Goal: Navigation & Orientation: Find specific page/section

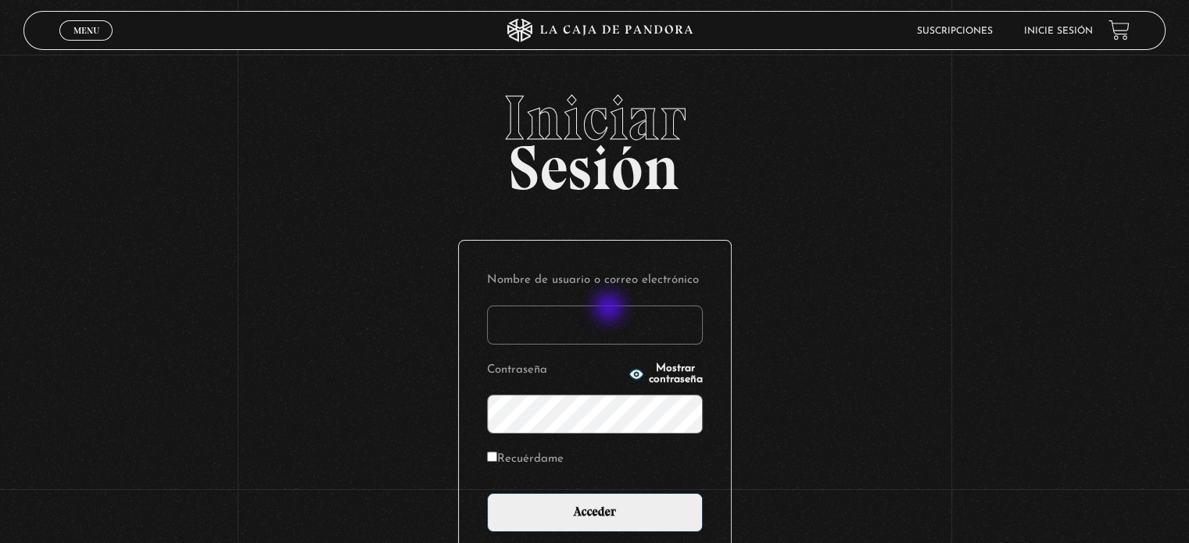
type input "f"
type input "MAR"
click at [487, 493] on input "Acceder" at bounding box center [595, 512] width 216 height 39
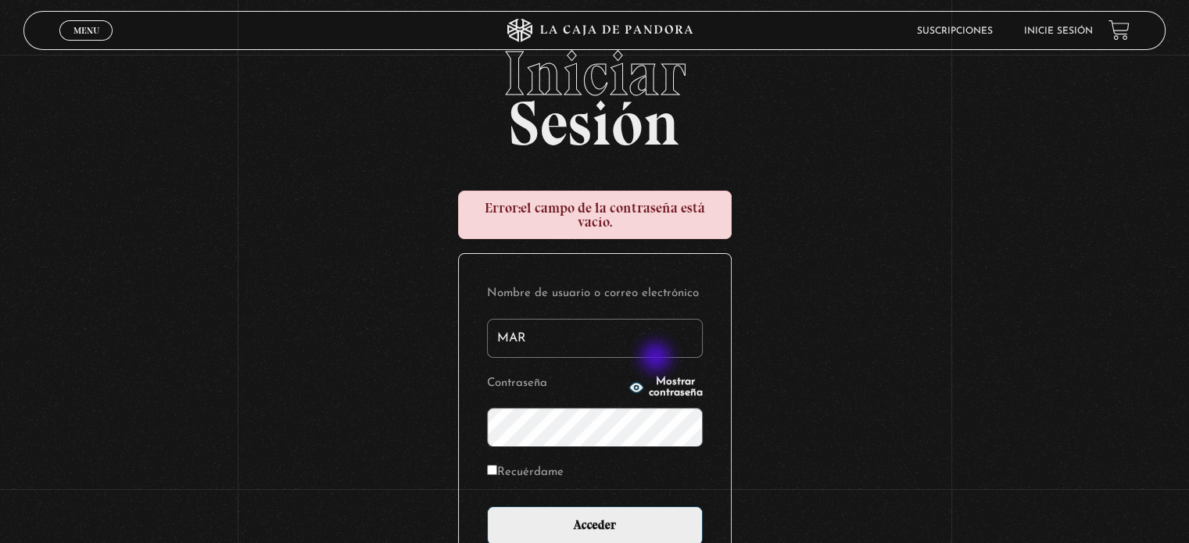
scroll to position [206, 0]
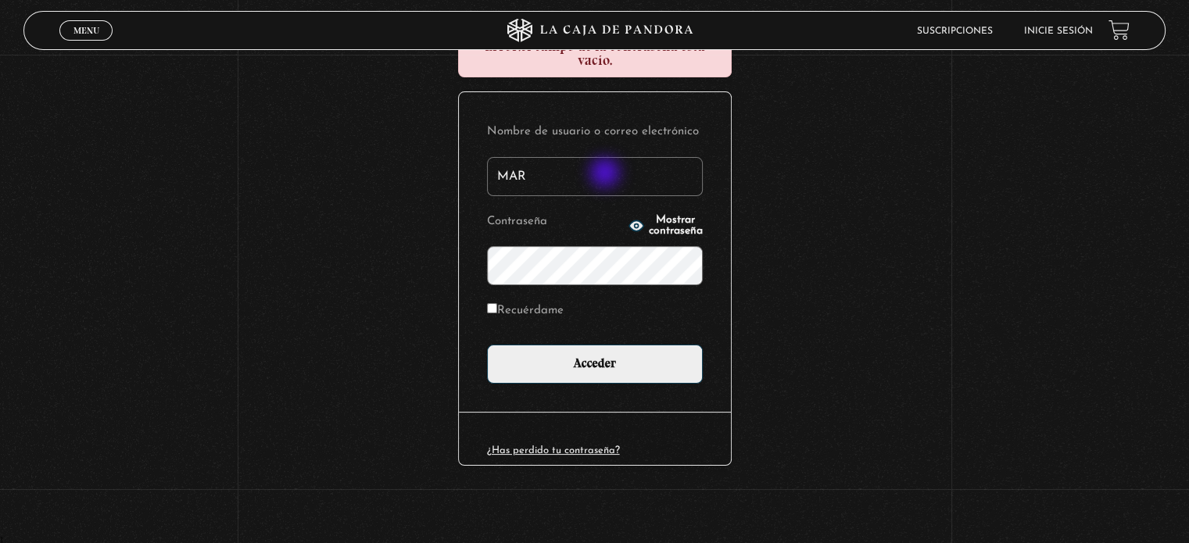
click at [607, 174] on input "MAR" at bounding box center [595, 176] width 216 height 39
type input "M"
type input "[EMAIL_ADDRESS][DOMAIN_NAME]"
click at [497, 308] on input "Recuérdame" at bounding box center [492, 308] width 10 height 10
checkbox input "true"
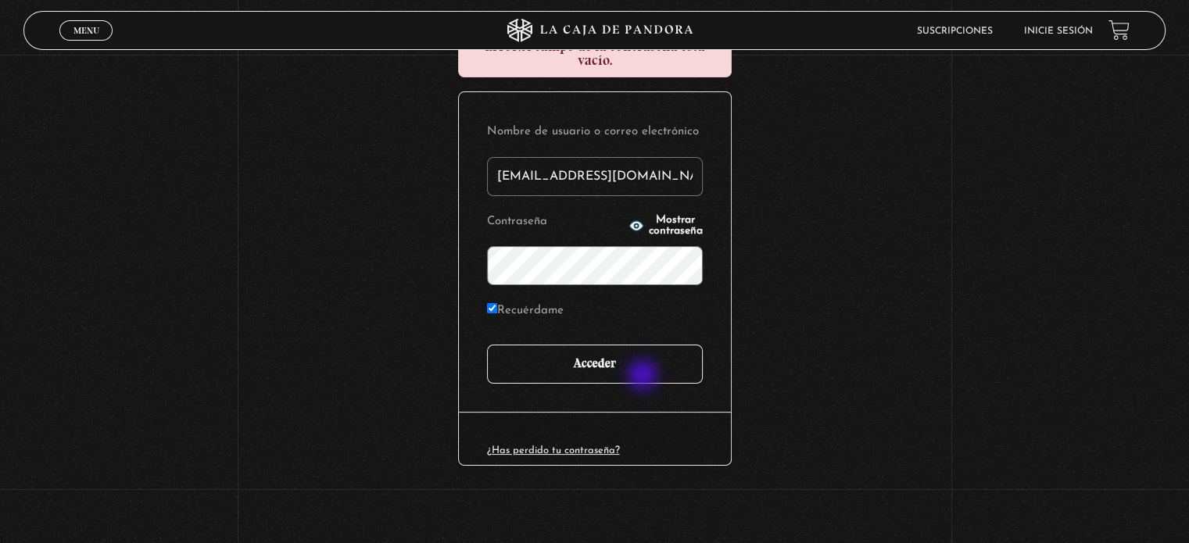
click at [644, 378] on input "Acceder" at bounding box center [595, 364] width 216 height 39
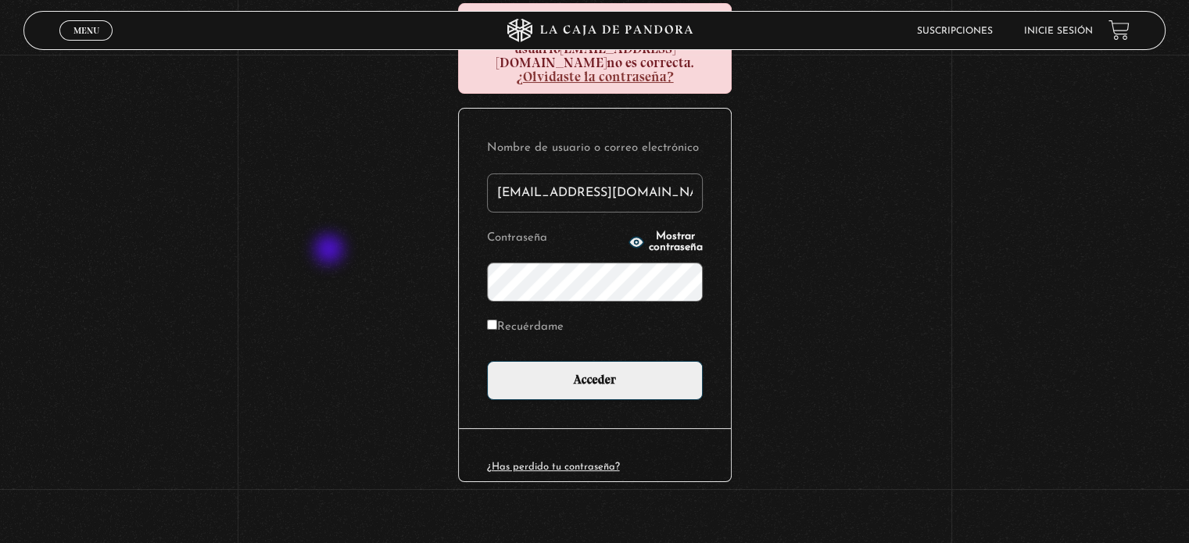
scroll to position [235, 0]
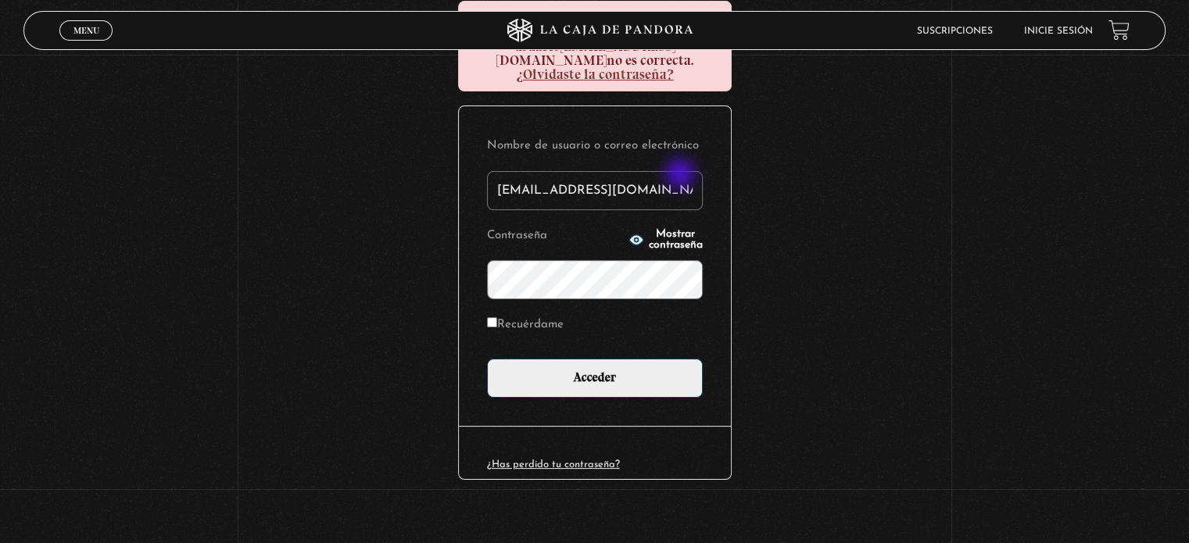
click at [682, 175] on input "[EMAIL_ADDRESS][DOMAIN_NAME]" at bounding box center [595, 190] width 216 height 39
click at [634, 239] on circle "button" at bounding box center [636, 241] width 4 height 4
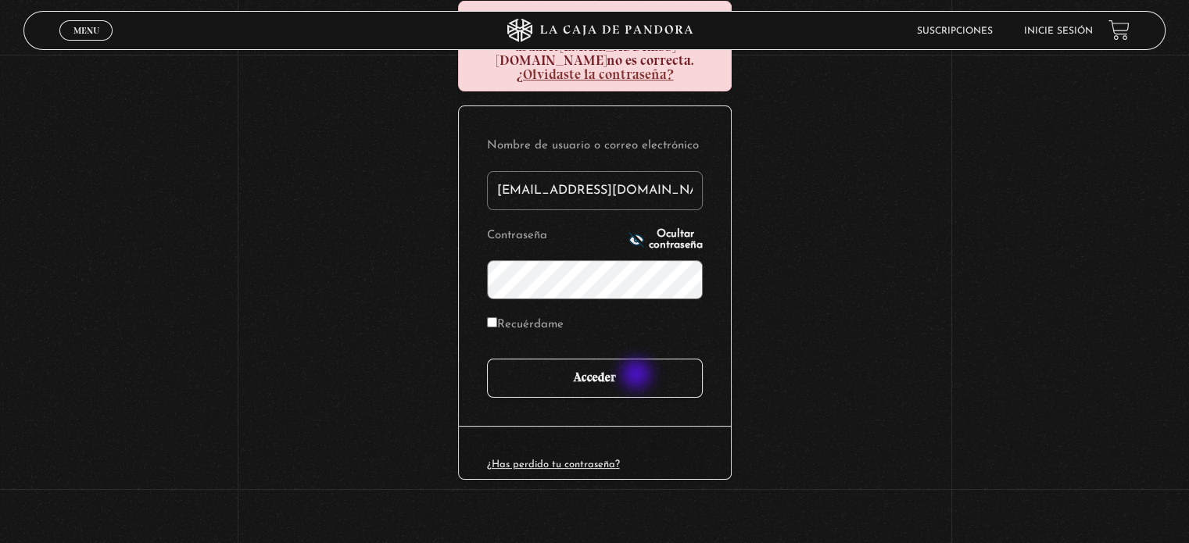
click at [638, 375] on input "Acceder" at bounding box center [595, 378] width 216 height 39
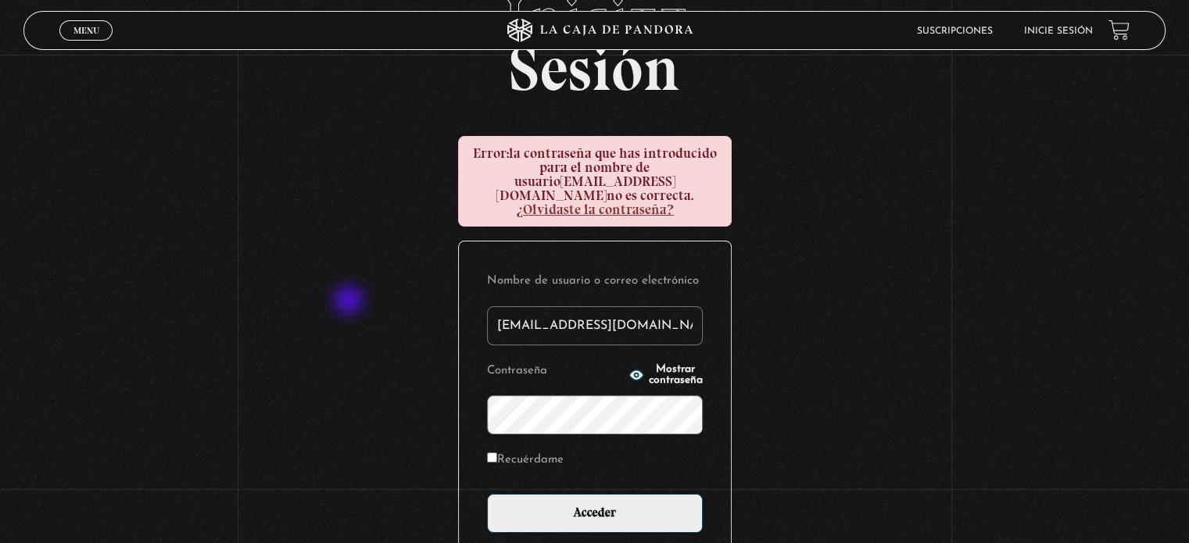
scroll to position [104, 0]
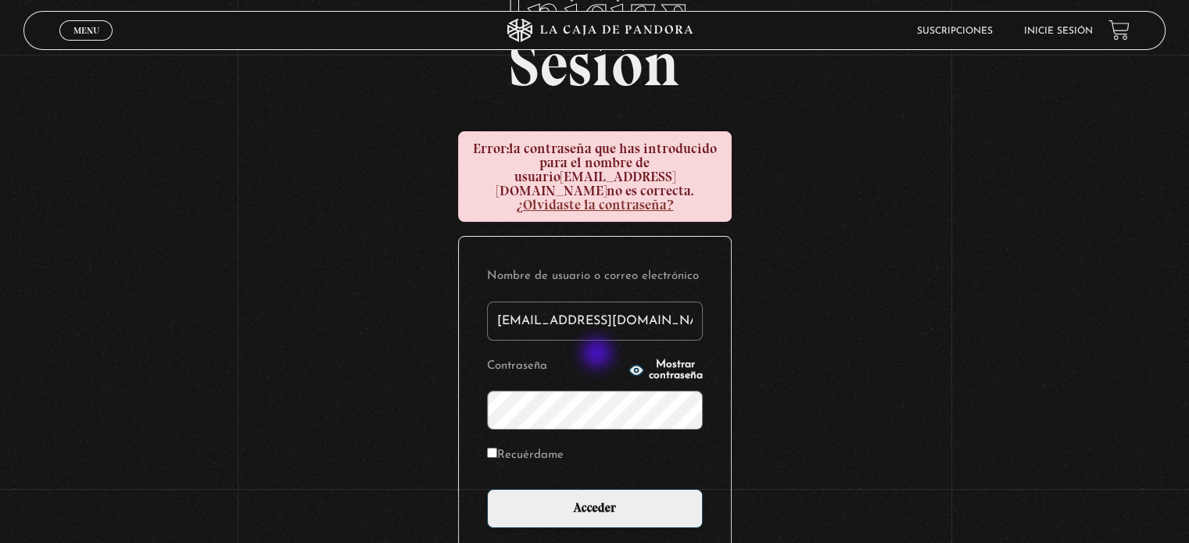
click at [634, 369] on circle "button" at bounding box center [636, 371] width 4 height 4
click at [497, 448] on input "Recuérdame" at bounding box center [492, 453] width 10 height 10
checkbox input "true"
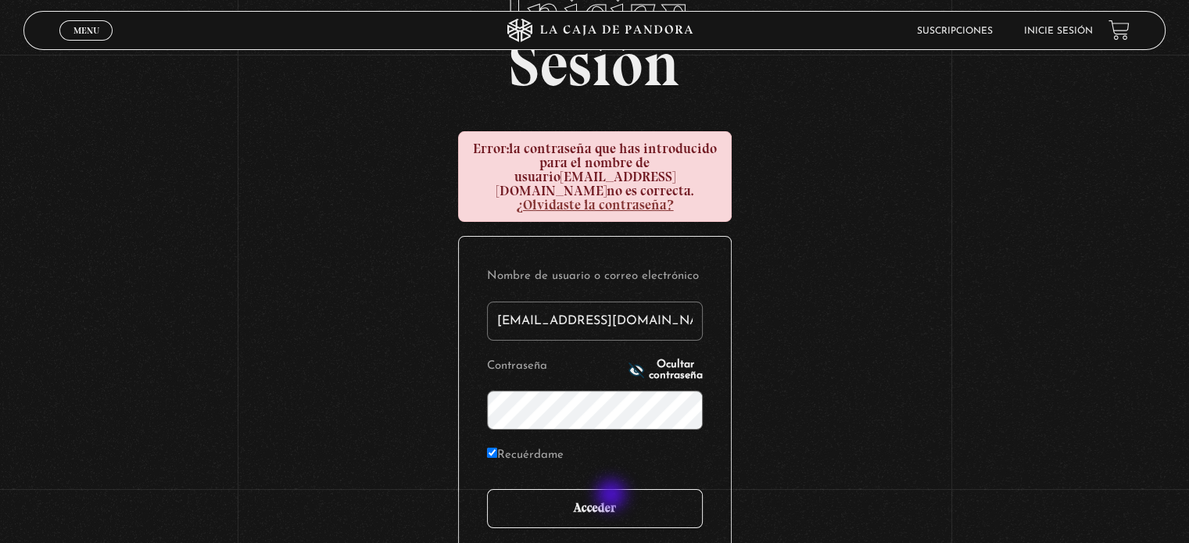
click at [613, 497] on input "Acceder" at bounding box center [595, 509] width 216 height 39
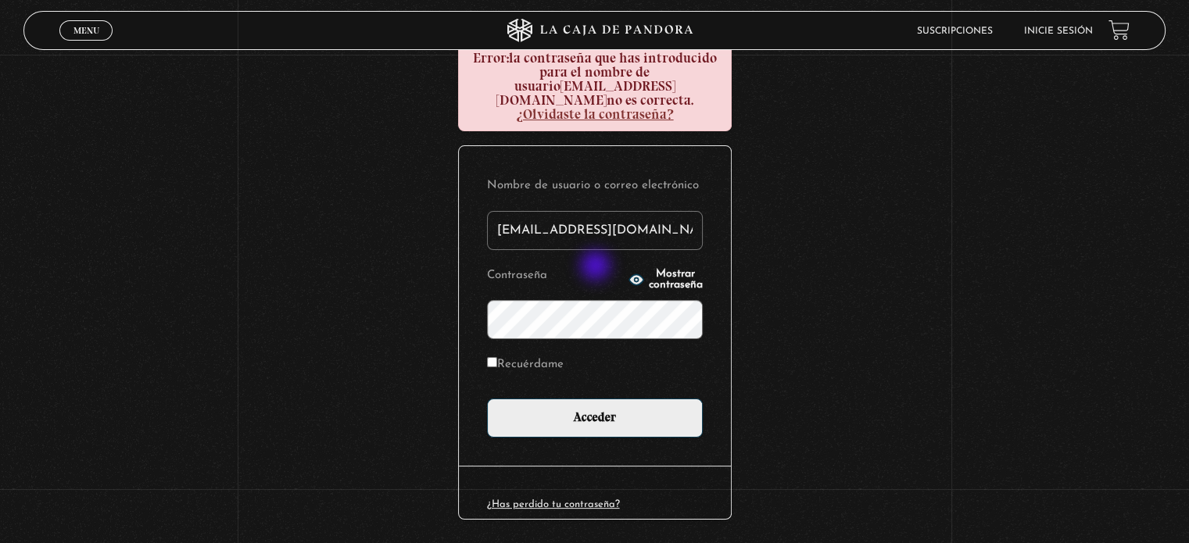
scroll to position [208, 0]
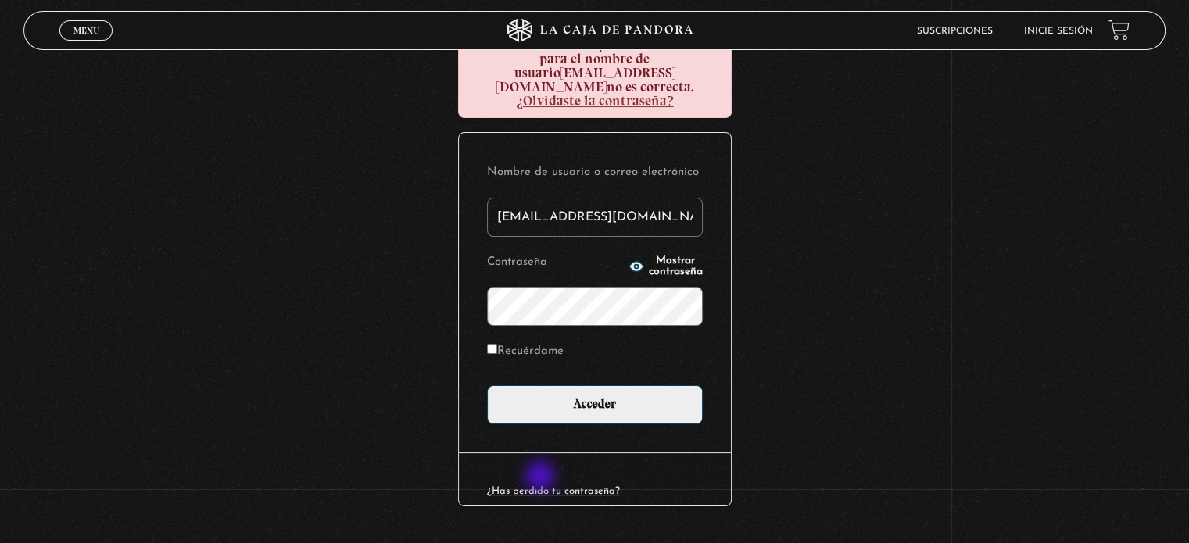
click at [542, 486] on link "¿Has perdido tu contraseña?" at bounding box center [553, 491] width 133 height 10
click at [690, 199] on input "[EMAIL_ADDRESS][DOMAIN_NAME]" at bounding box center [595, 217] width 216 height 39
click at [629, 261] on icon "button" at bounding box center [636, 266] width 14 height 10
click at [513, 340] on label "Recuérdame" at bounding box center [525, 352] width 77 height 24
click at [497, 344] on input "Recuérdame" at bounding box center [492, 349] width 10 height 10
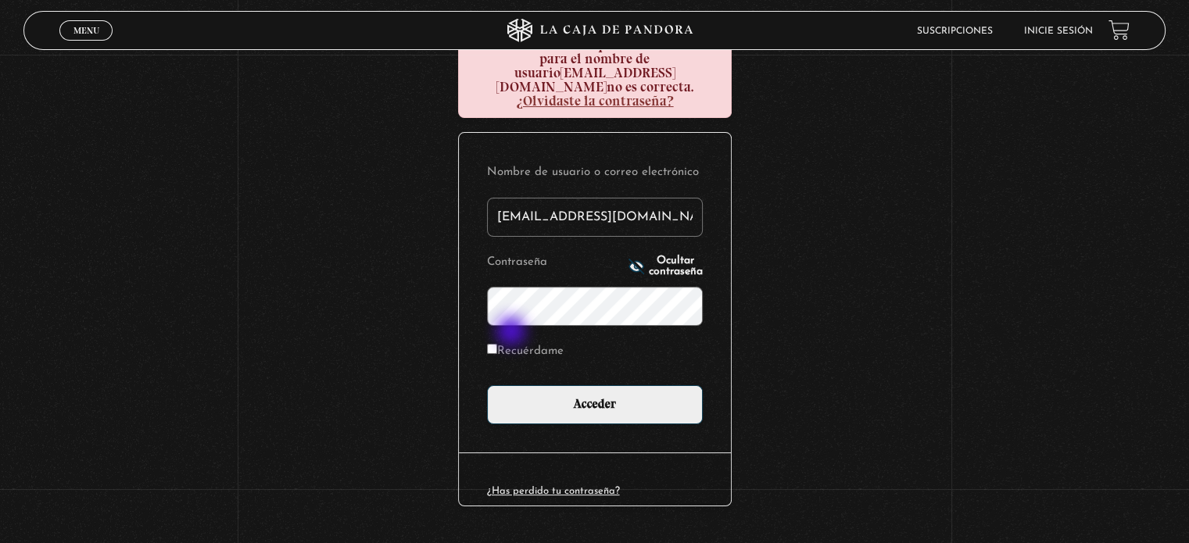
checkbox input "true"
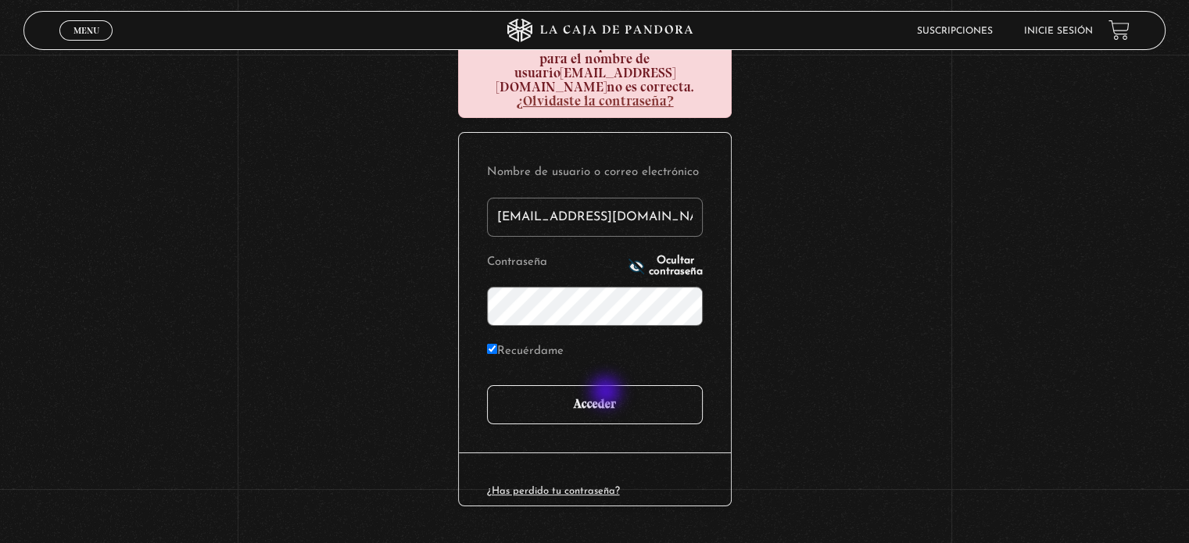
click at [608, 393] on input "Acceder" at bounding box center [595, 405] width 216 height 39
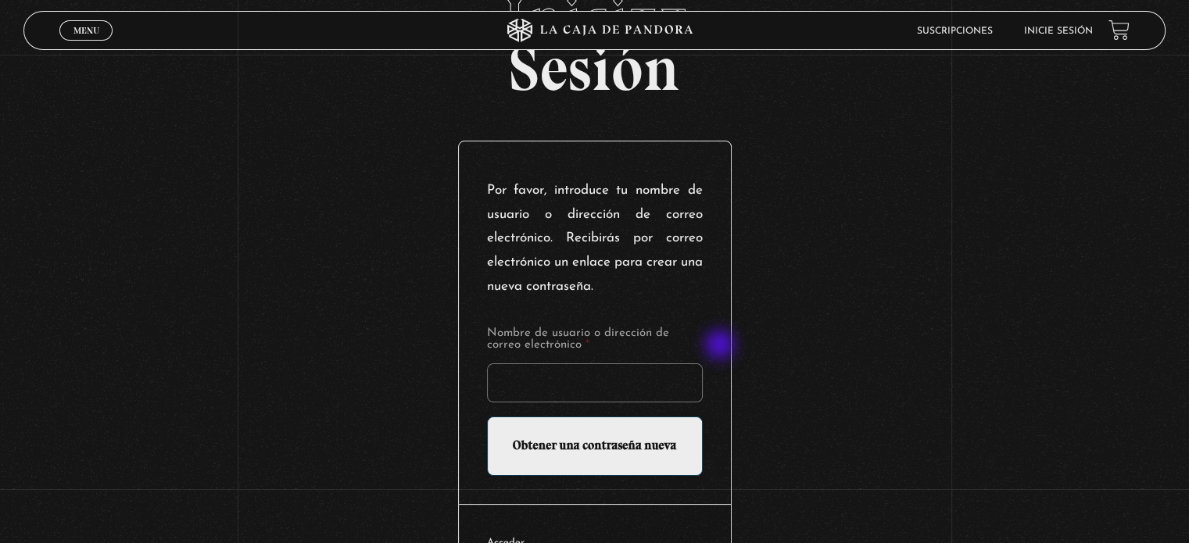
scroll to position [104, 0]
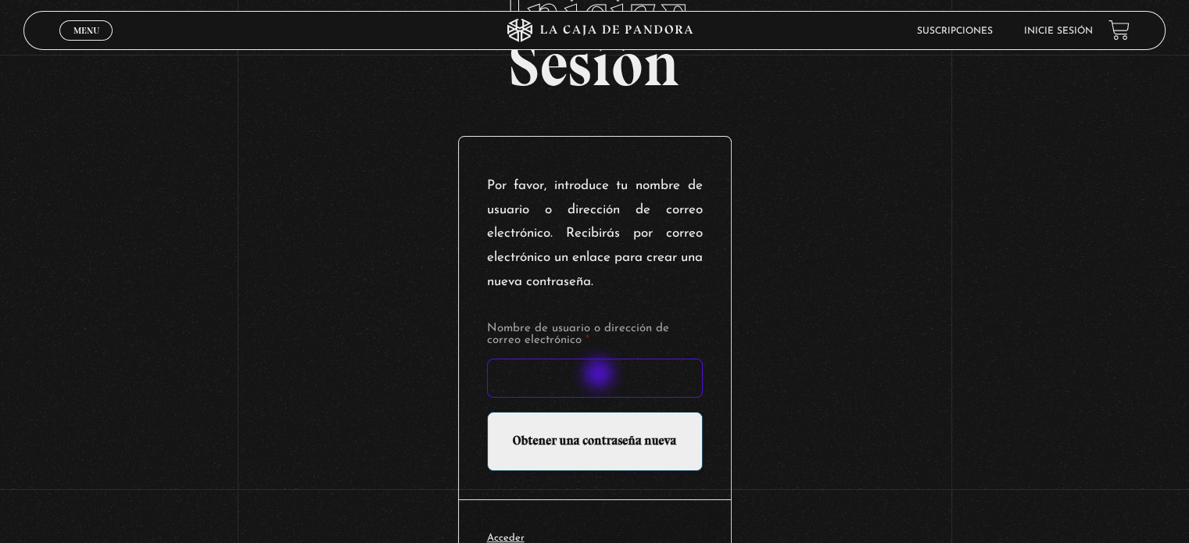
click at [601, 375] on input "Nombre de usuario o dirección de correo electrónico *" at bounding box center [595, 378] width 216 height 39
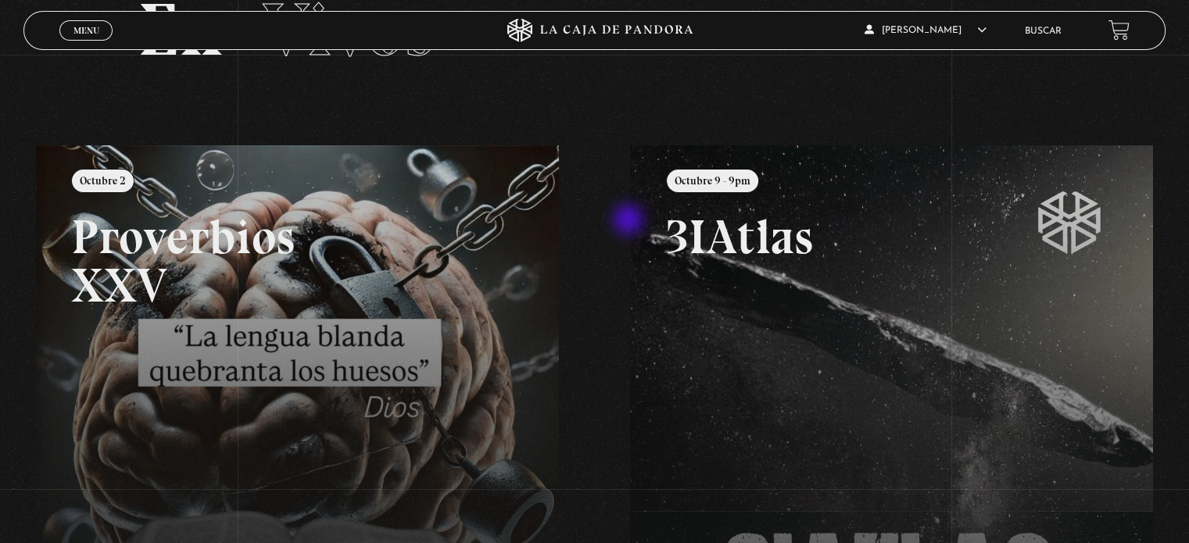
scroll to position [104, 0]
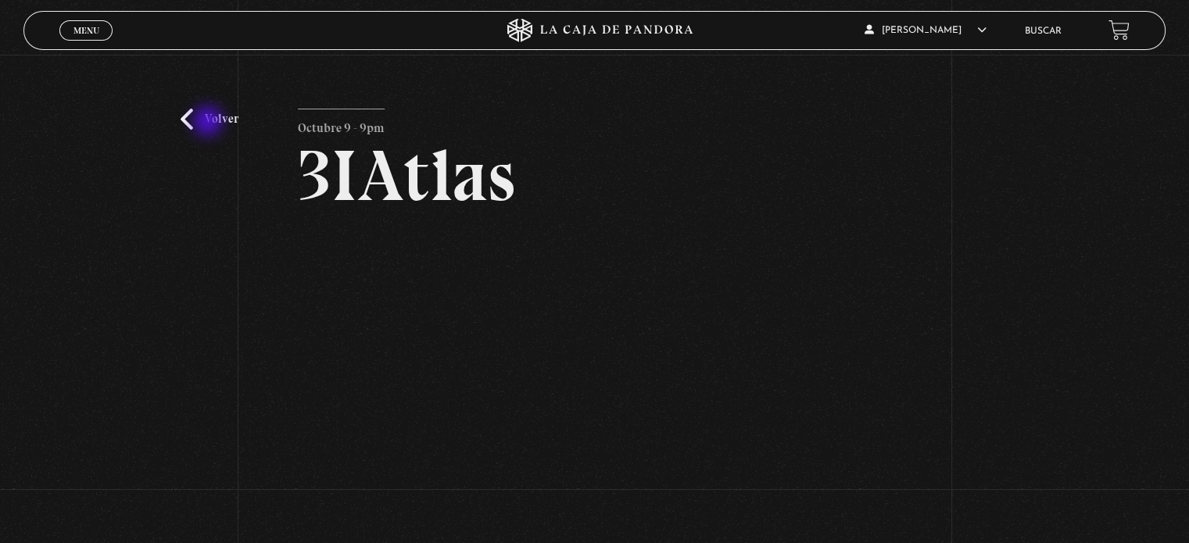
click at [210, 123] on link "Volver" at bounding box center [210, 119] width 58 height 21
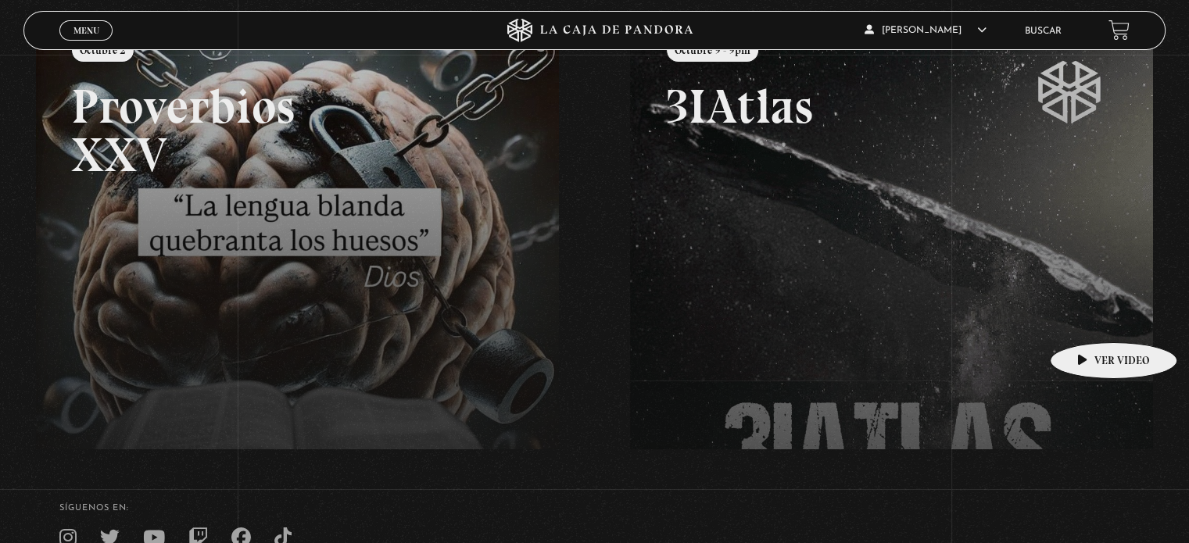
scroll to position [321, 0]
